Goal: Navigation & Orientation: Find specific page/section

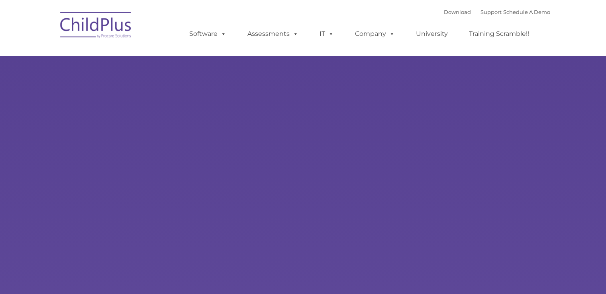
type input ""
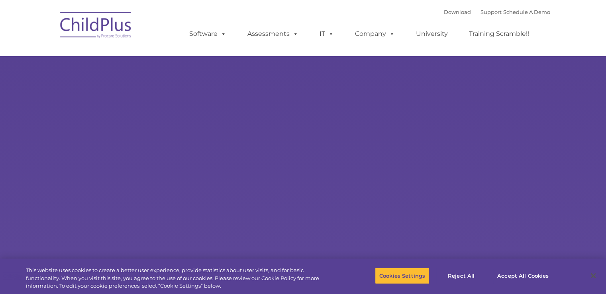
select select "MEDIUM"
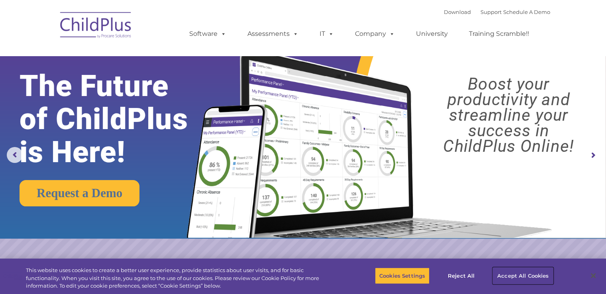
click at [518, 272] on button "Accept All Cookies" at bounding box center [523, 276] width 60 height 17
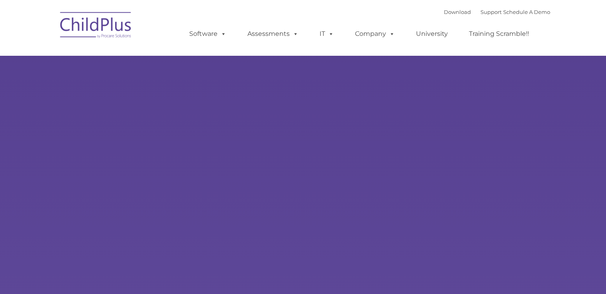
type input ""
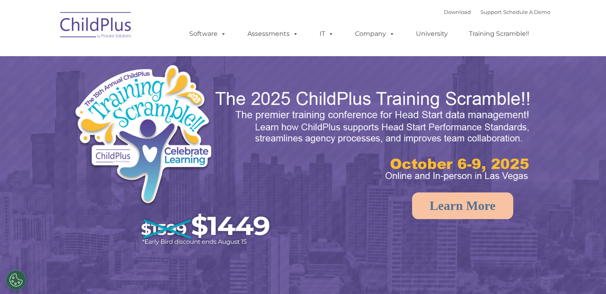
select select "MEDIUM"
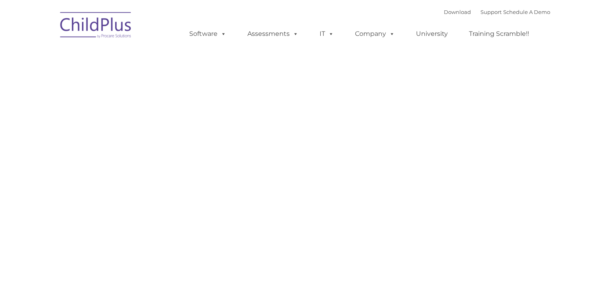
type input ""
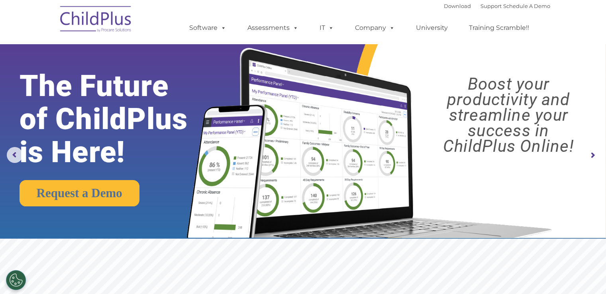
click at [88, 22] on img at bounding box center [96, 20] width 80 height 40
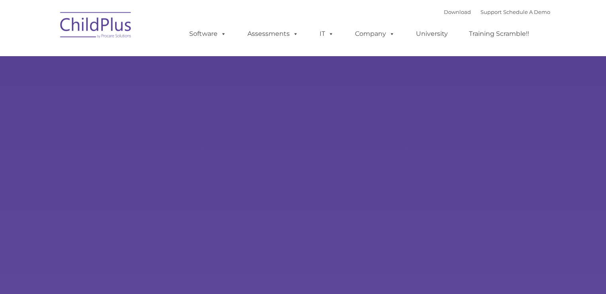
type input ""
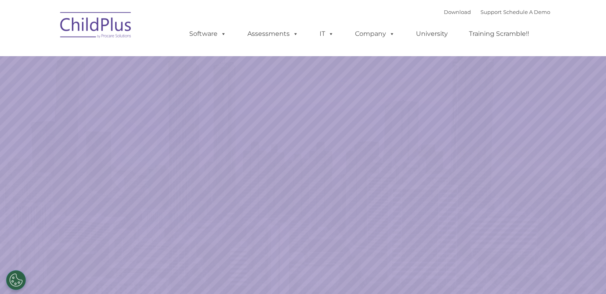
select select "MEDIUM"
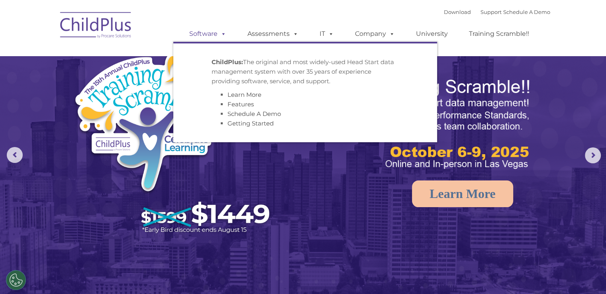
click at [185, 29] on link "Software" at bounding box center [207, 34] width 53 height 16
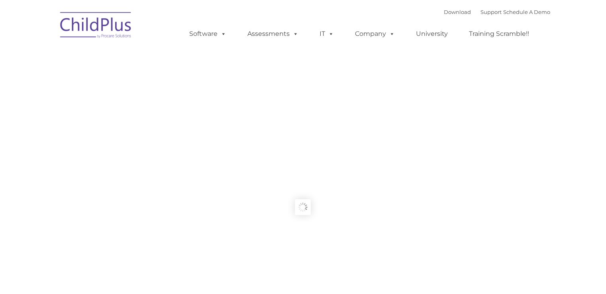
type input ""
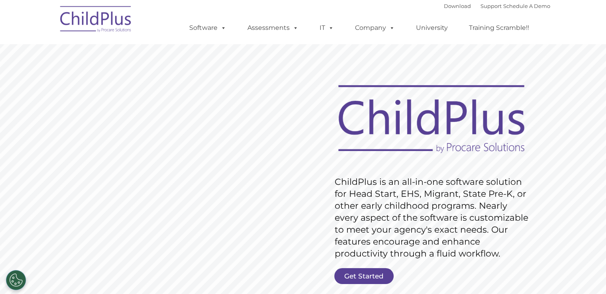
click at [120, 17] on img at bounding box center [96, 20] width 80 height 40
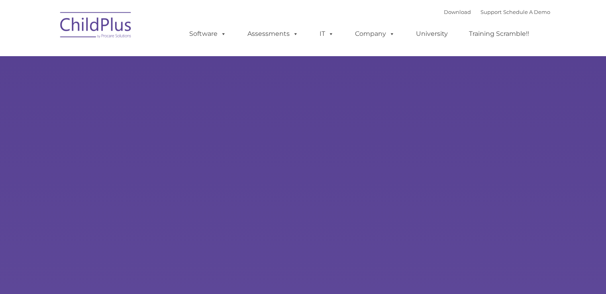
type input ""
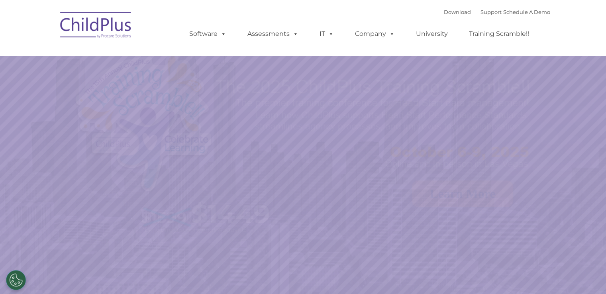
select select "MEDIUM"
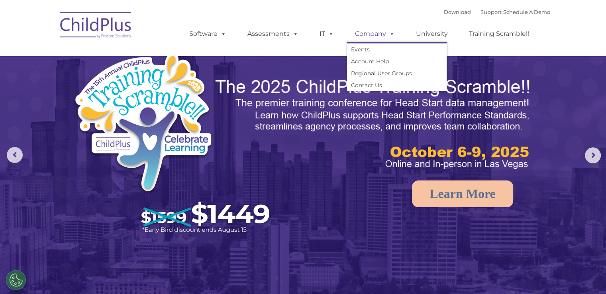
click at [380, 35] on link "Company" at bounding box center [375, 34] width 56 height 16
click at [372, 59] on link "Account Help" at bounding box center [397, 61] width 100 height 12
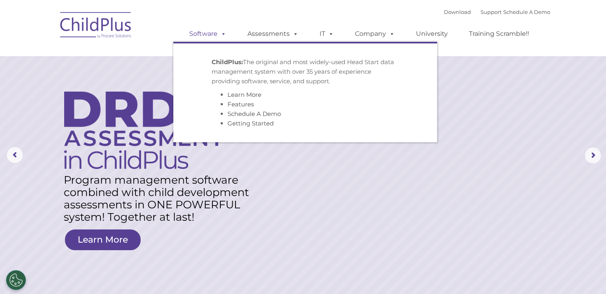
click at [222, 37] on span at bounding box center [222, 34] width 9 height 8
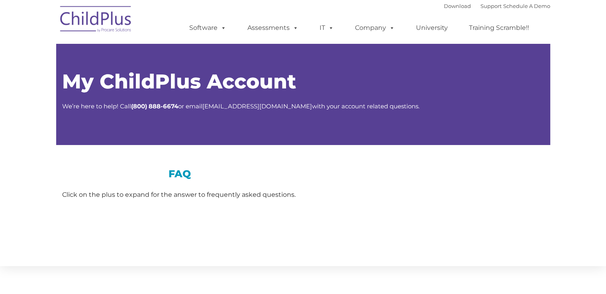
type input ""
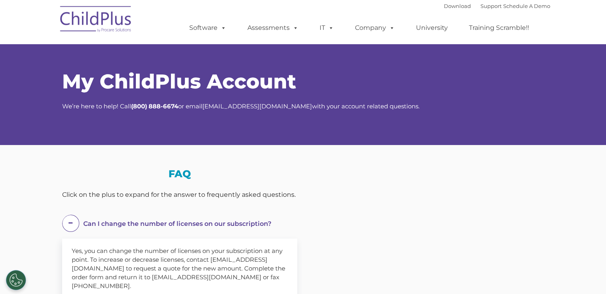
select select "MEDIUM"
